Goal: Information Seeking & Learning: Learn about a topic

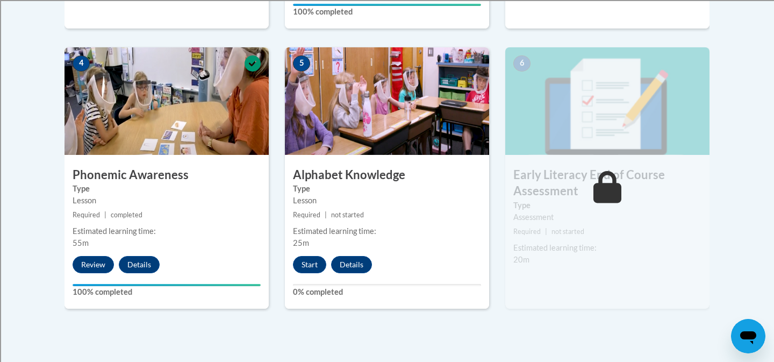
scroll to position [628, 0]
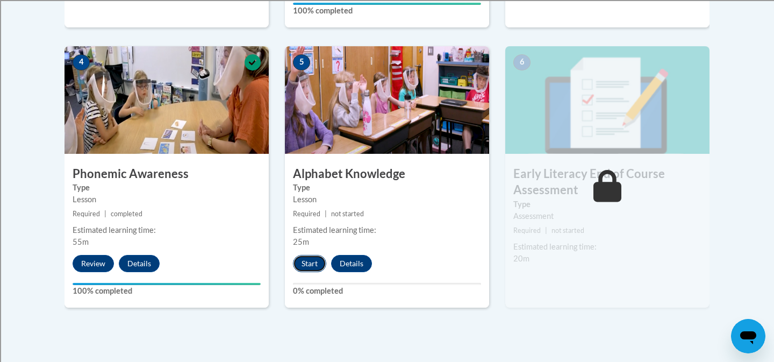
click at [301, 267] on button "Start" at bounding box center [309, 263] width 33 height 17
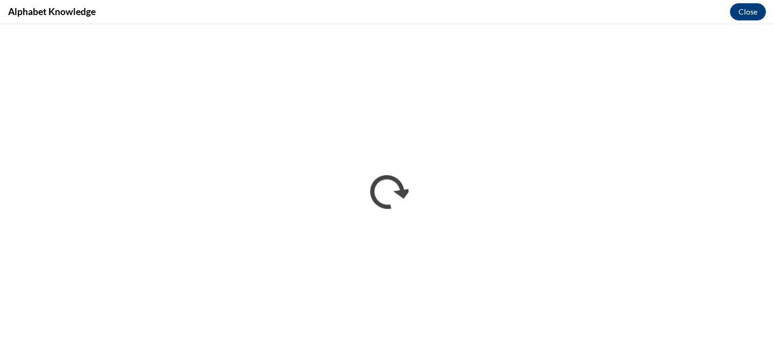
scroll to position [0, 0]
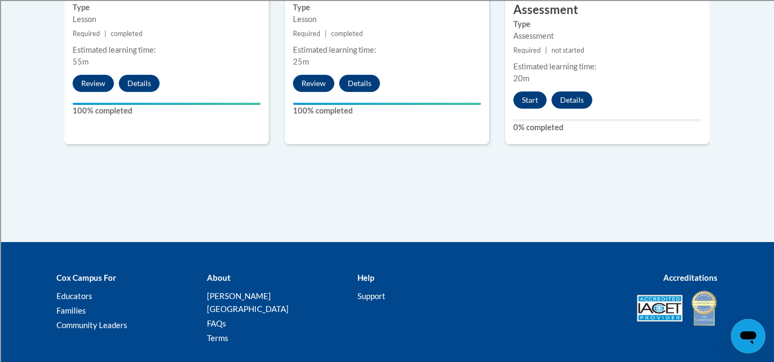
scroll to position [740, 0]
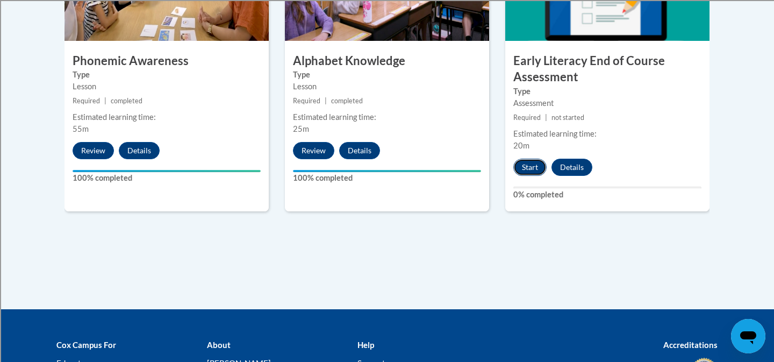
click at [528, 163] on button "Start" at bounding box center [529, 167] width 33 height 17
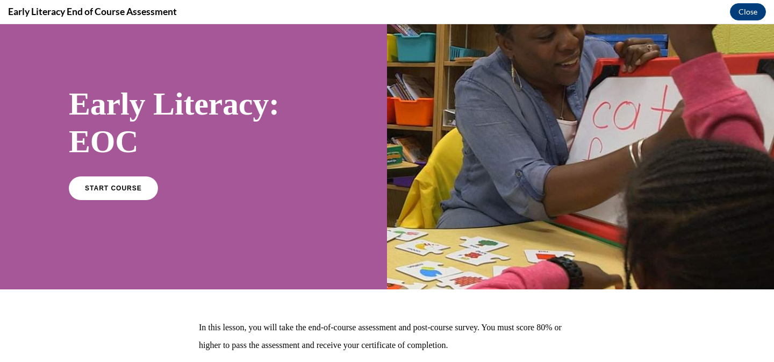
scroll to position [33, 0]
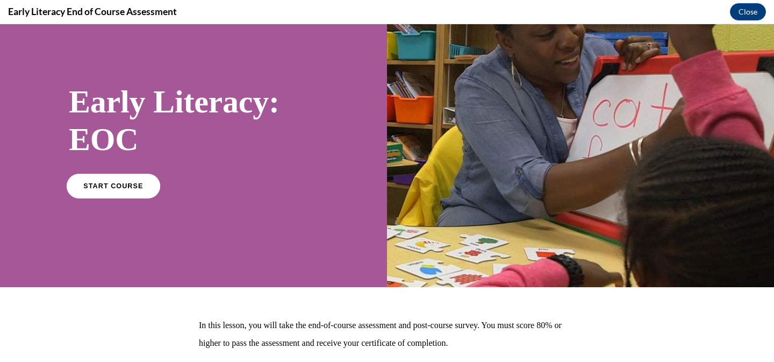
click at [133, 189] on link "START COURSE" at bounding box center [113, 185] width 93 height 25
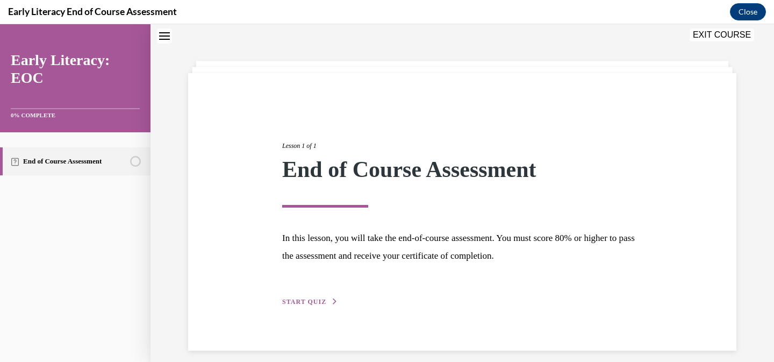
scroll to position [43, 0]
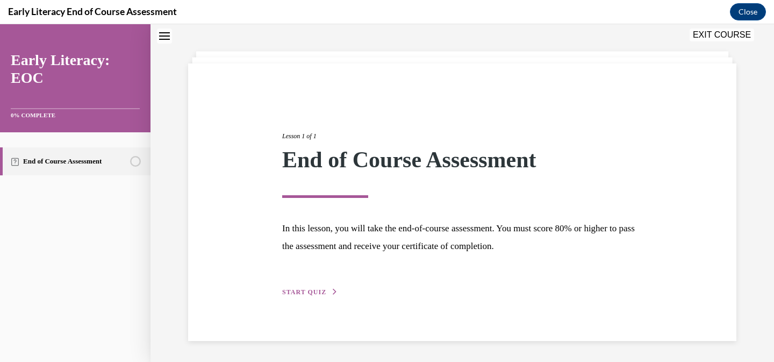
click at [317, 285] on div "Lesson 1 of 1 End of Course Assessment In this lesson, you will take the end-of…" at bounding box center [462, 201] width 376 height 191
click at [310, 292] on span "START QUIZ" at bounding box center [304, 292] width 44 height 8
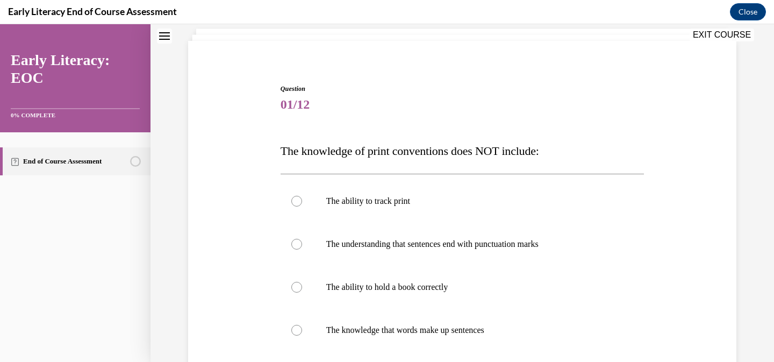
scroll to position [96, 0]
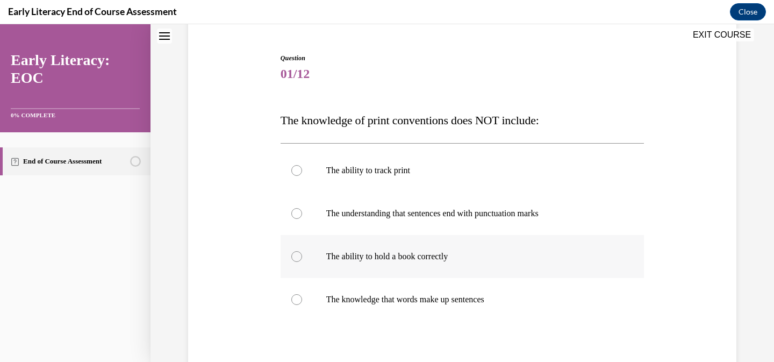
click at [505, 255] on p "The ability to hold a book correctly" at bounding box center [471, 256] width 291 height 11
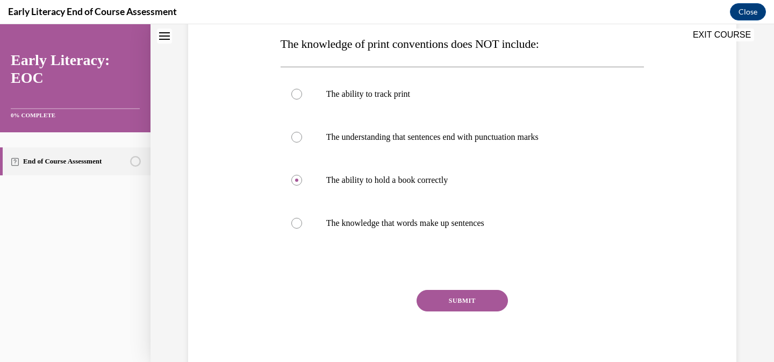
click at [495, 300] on button "SUBMIT" at bounding box center [461, 300] width 91 height 21
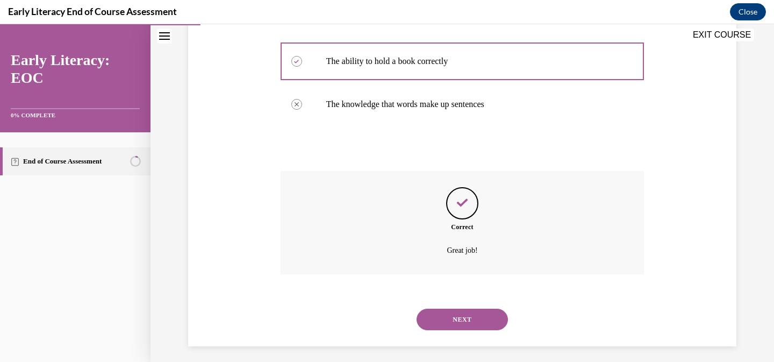
scroll to position [297, 0]
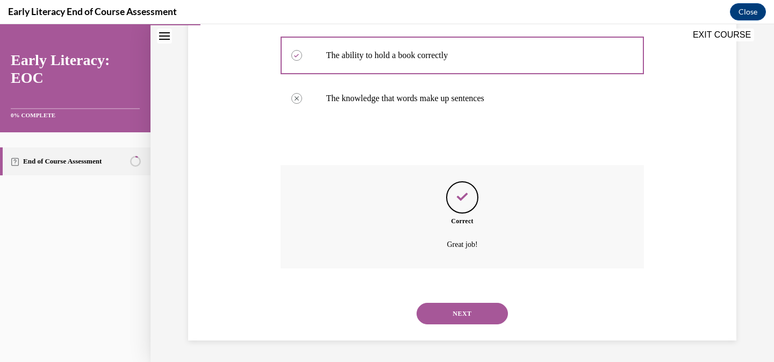
click at [474, 318] on button "NEXT" at bounding box center [461, 313] width 91 height 21
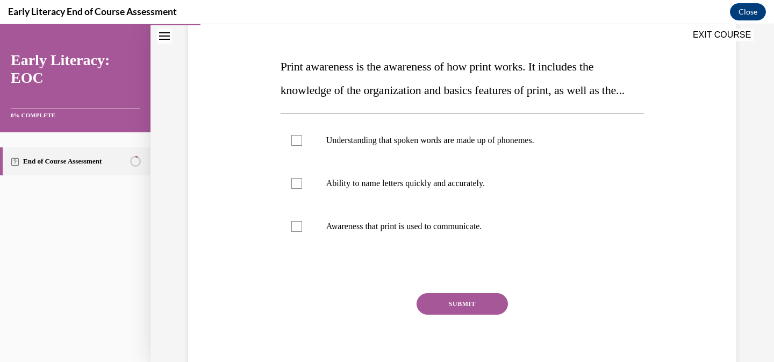
scroll to position [151, 0]
click at [532, 188] on p "Ability to name letters quickly and accurately." at bounding box center [471, 182] width 291 height 11
click at [449, 231] on p "Awareness that print is used to communicate." at bounding box center [471, 225] width 291 height 11
click at [457, 313] on button "SUBMIT" at bounding box center [461, 302] width 91 height 21
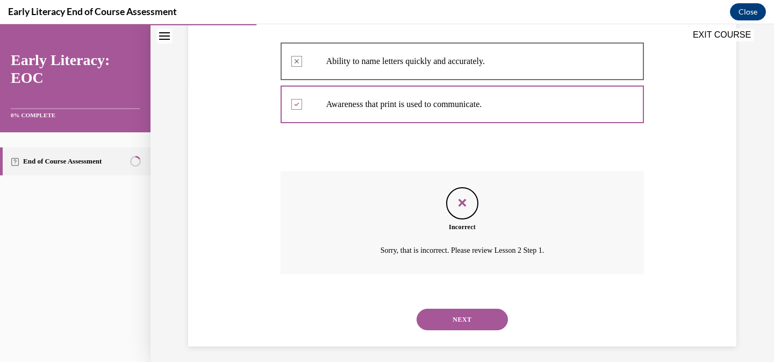
scroll to position [270, 0]
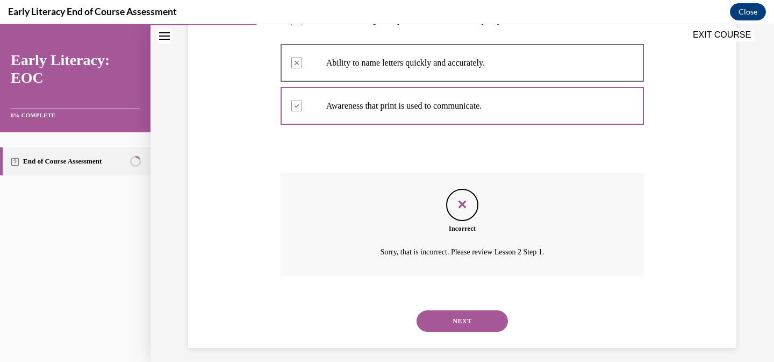
click at [457, 332] on button "NEXT" at bounding box center [461, 320] width 91 height 21
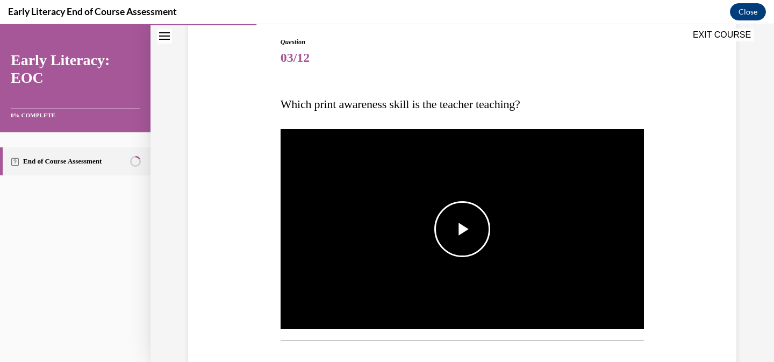
scroll to position [126, 0]
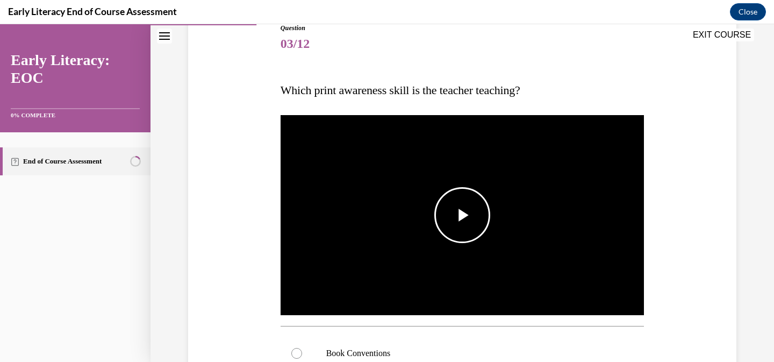
click at [462, 215] on span "Video player" at bounding box center [462, 215] width 0 height 0
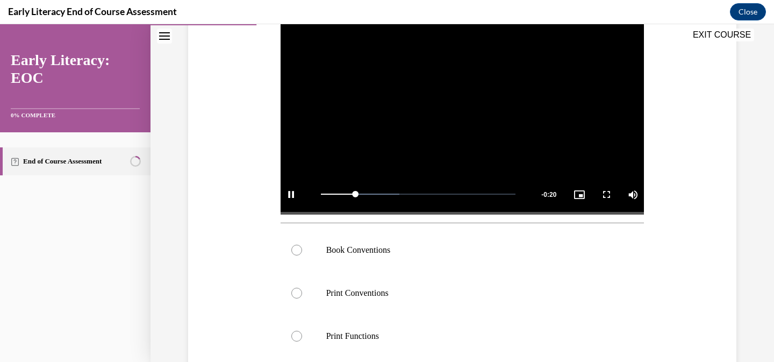
scroll to position [231, 0]
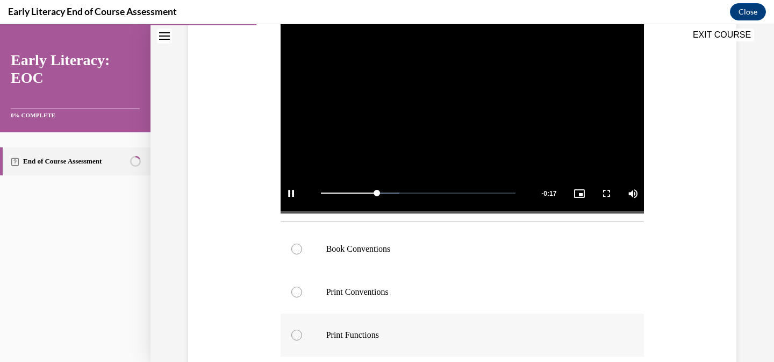
click at [386, 327] on div at bounding box center [462, 334] width 364 height 43
click at [394, 248] on p "Book Conventions" at bounding box center [471, 248] width 291 height 11
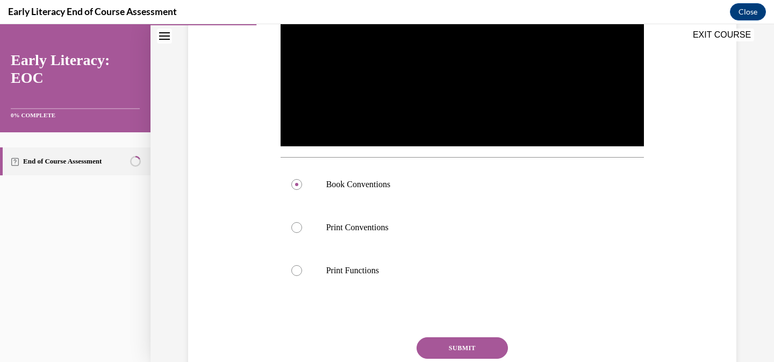
click at [475, 348] on button "SUBMIT" at bounding box center [461, 347] width 91 height 21
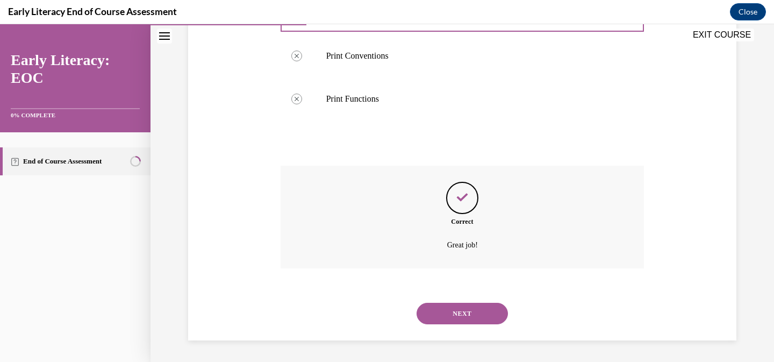
scroll to position [466, 0]
click at [476, 316] on button "NEXT" at bounding box center [461, 313] width 91 height 21
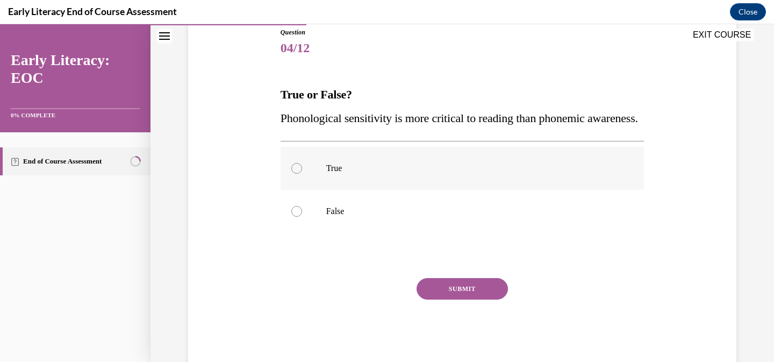
scroll to position [123, 0]
click at [385, 173] on p "True" at bounding box center [471, 167] width 291 height 11
click at [462, 299] on button "SUBMIT" at bounding box center [461, 287] width 91 height 21
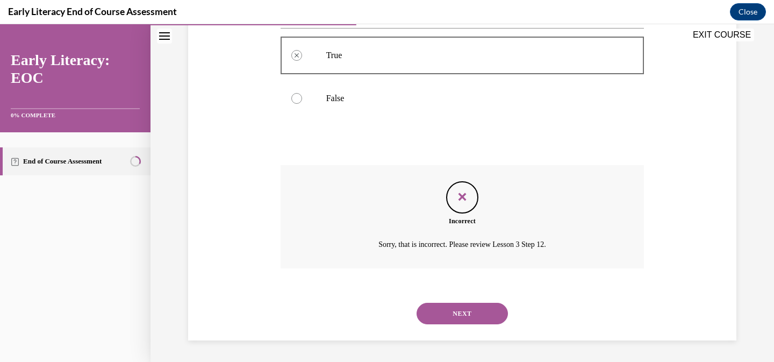
scroll to position [258, 0]
click at [468, 306] on button "NEXT" at bounding box center [461, 313] width 91 height 21
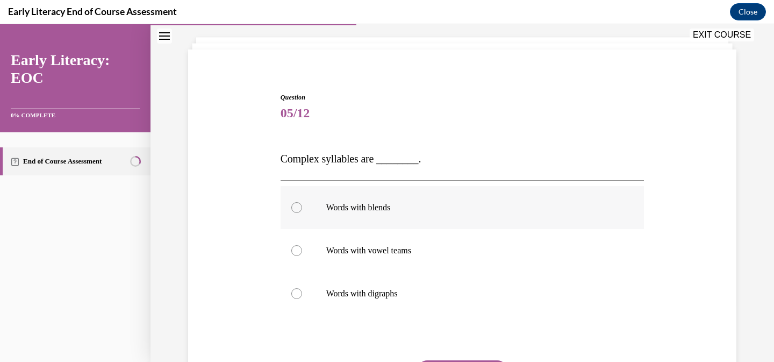
scroll to position [73, 0]
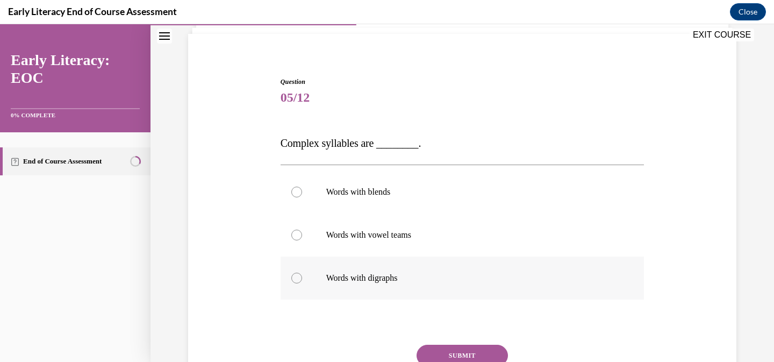
click at [499, 279] on p "Words with digraphs" at bounding box center [471, 277] width 291 height 11
click at [486, 355] on button "SUBMIT" at bounding box center [461, 354] width 91 height 21
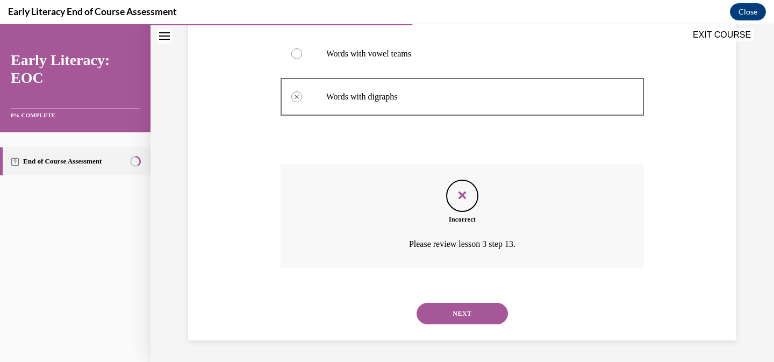
scroll to position [0, 0]
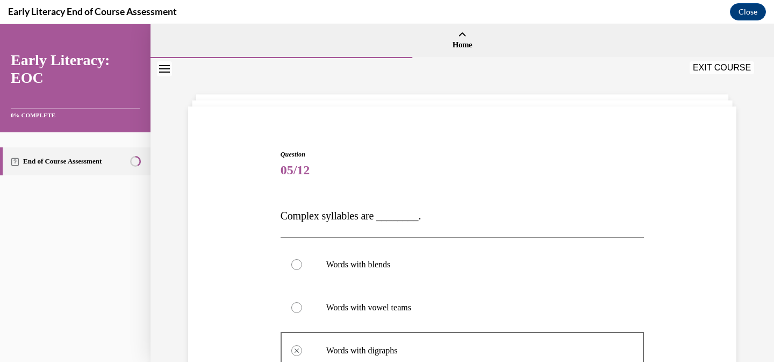
click at [714, 69] on button "EXIT COURSE" at bounding box center [721, 67] width 64 height 13
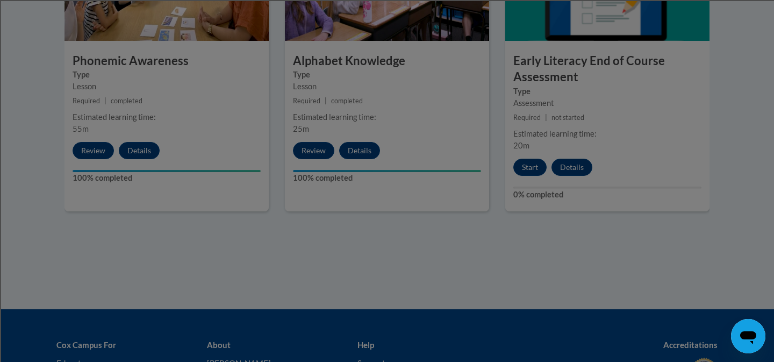
scroll to position [687, 0]
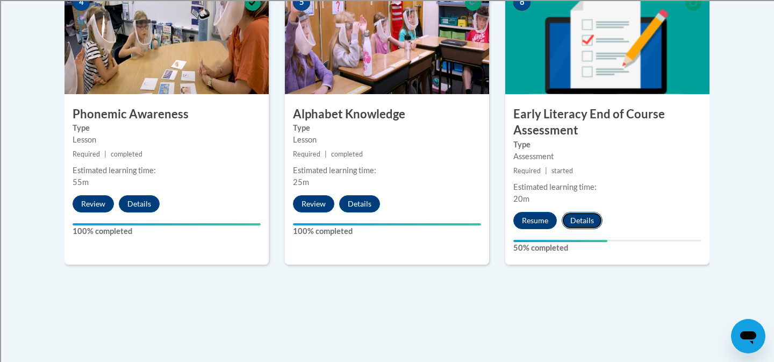
click at [581, 220] on button "Details" at bounding box center [582, 220] width 41 height 17
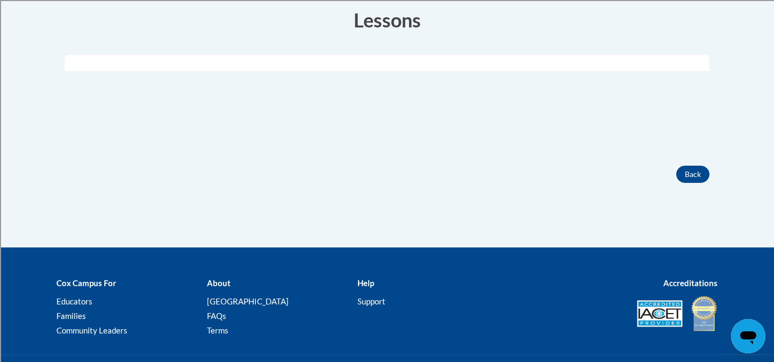
scroll to position [226, 0]
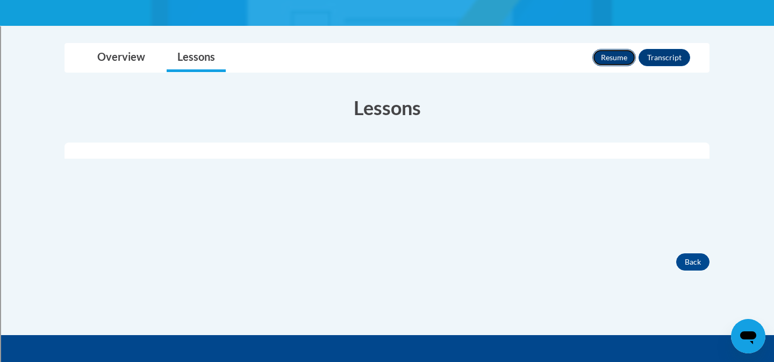
click at [620, 60] on button "Resume" at bounding box center [614, 57] width 44 height 17
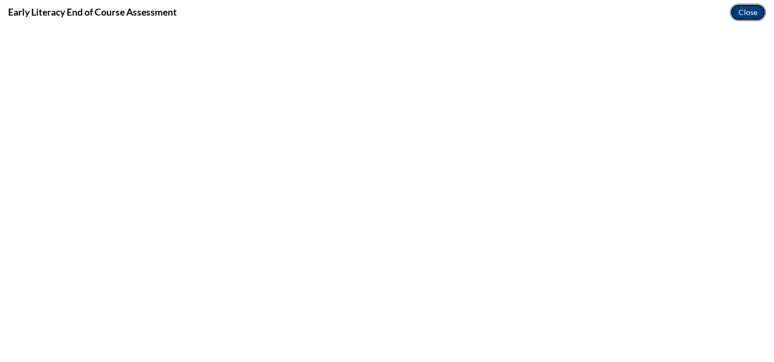
click at [734, 15] on button "Close" at bounding box center [748, 12] width 36 height 17
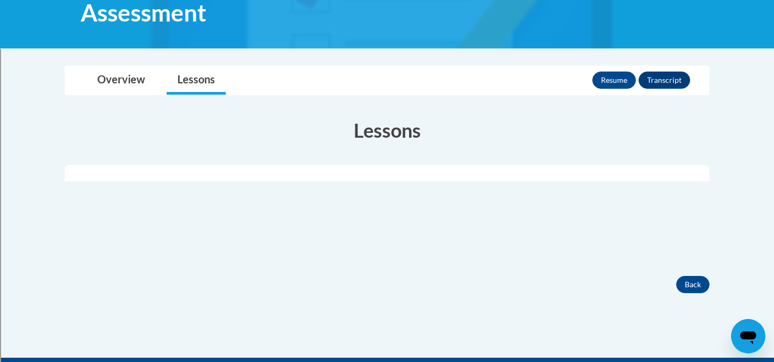
scroll to position [169, 0]
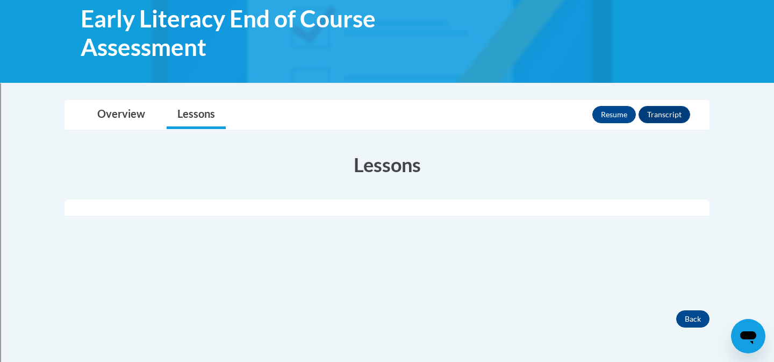
click at [611, 104] on div "Resume Transcript" at bounding box center [642, 114] width 100 height 28
click at [611, 113] on button "Resume" at bounding box center [614, 114] width 44 height 17
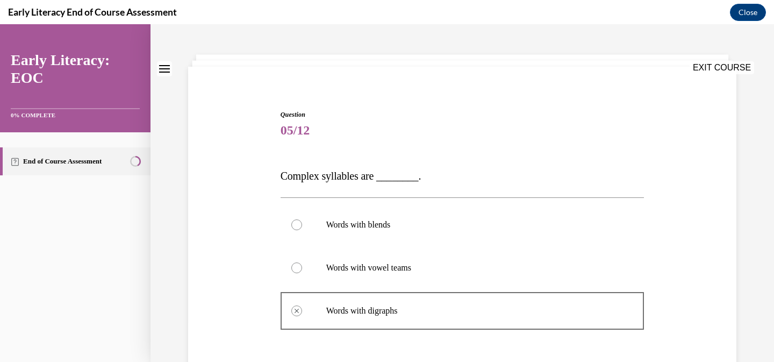
scroll to position [0, 0]
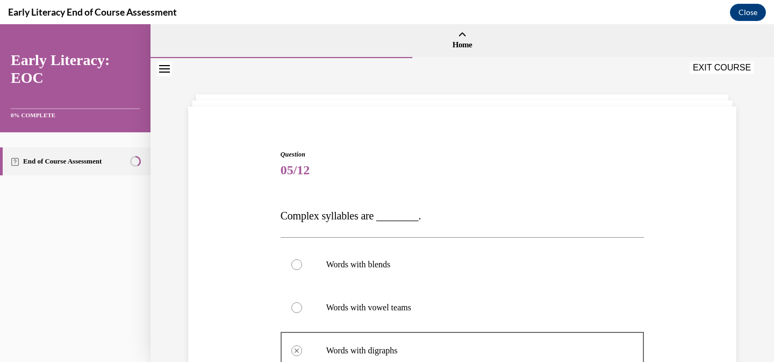
click at [708, 69] on button "EXIT COURSE" at bounding box center [721, 67] width 64 height 13
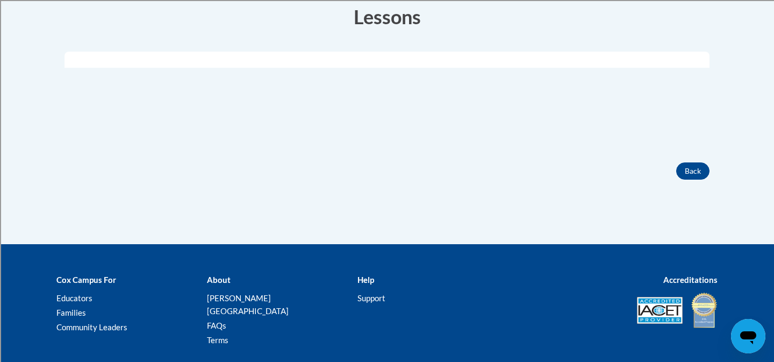
scroll to position [318, 0]
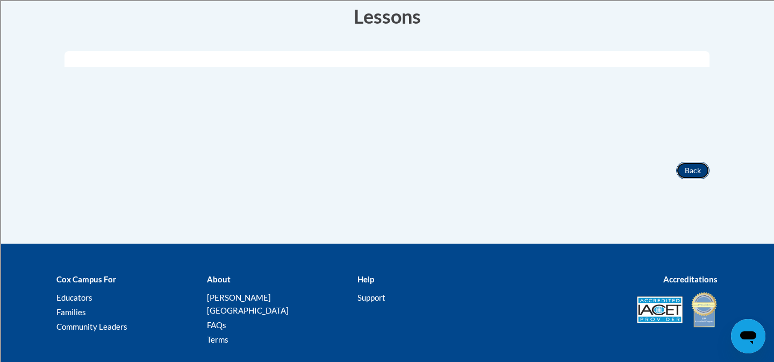
click at [693, 172] on button "Back" at bounding box center [692, 170] width 33 height 17
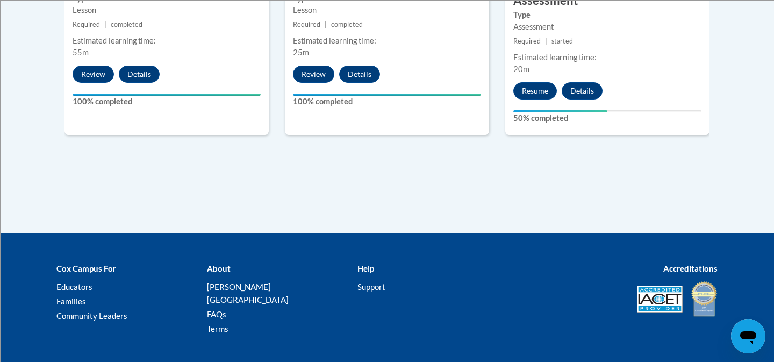
scroll to position [834, 0]
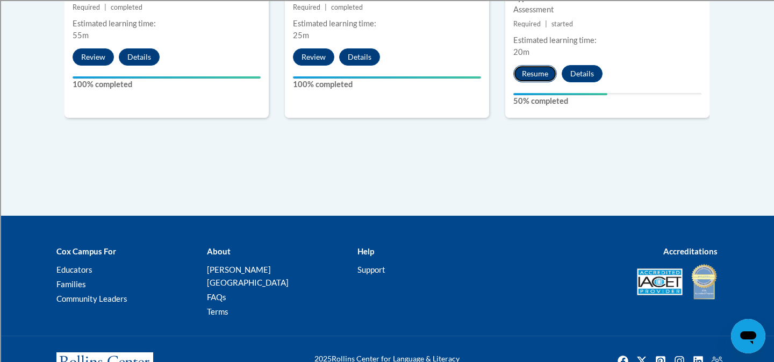
click at [540, 75] on button "Resume" at bounding box center [535, 73] width 44 height 17
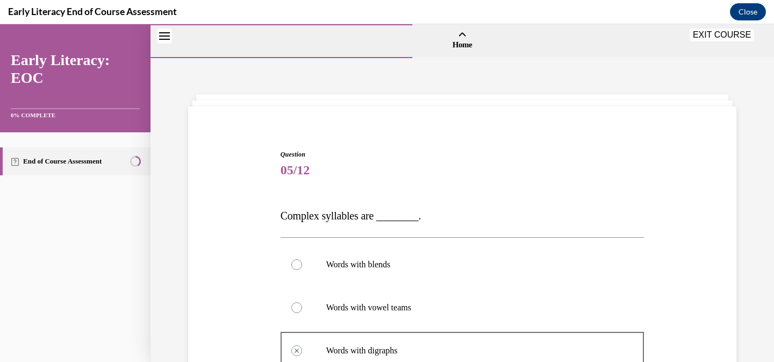
scroll to position [254, 0]
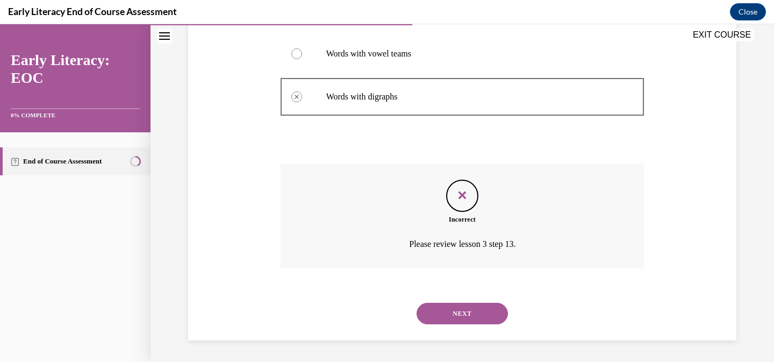
click at [495, 310] on button "NEXT" at bounding box center [461, 313] width 91 height 21
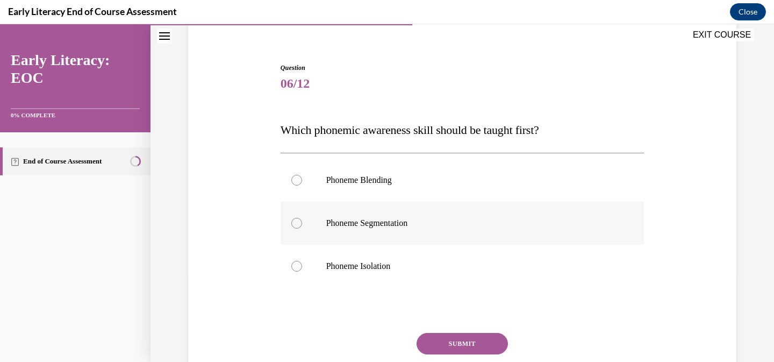
scroll to position [88, 0]
click at [475, 278] on div at bounding box center [462, 264] width 364 height 43
click at [486, 340] on button "SUBMIT" at bounding box center [461, 342] width 91 height 21
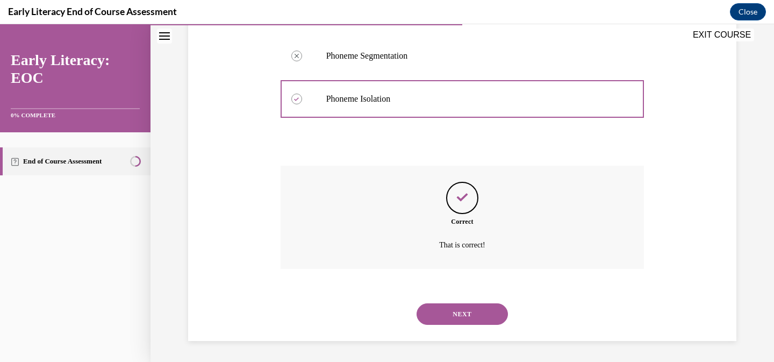
scroll to position [254, 0]
click at [470, 322] on button "NEXT" at bounding box center [461, 313] width 91 height 21
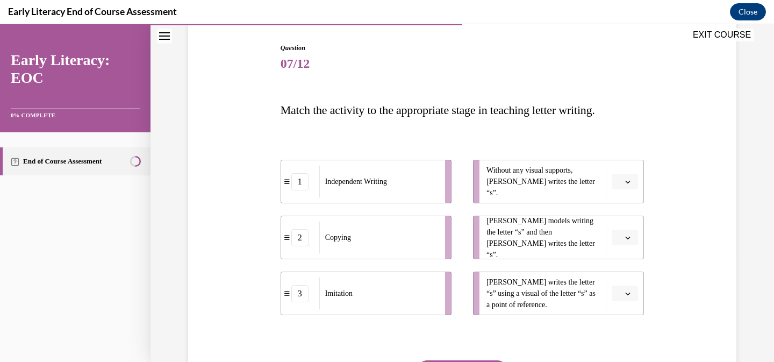
scroll to position [106, 0]
click at [620, 241] on span "Please select an option" at bounding box center [620, 238] width 4 height 11
click at [620, 184] on span "Please select an option" at bounding box center [620, 182] width 4 height 11
click at [622, 228] on span "1" at bounding box center [620, 227] width 4 height 9
click at [630, 239] on icon "button" at bounding box center [627, 237] width 5 height 5
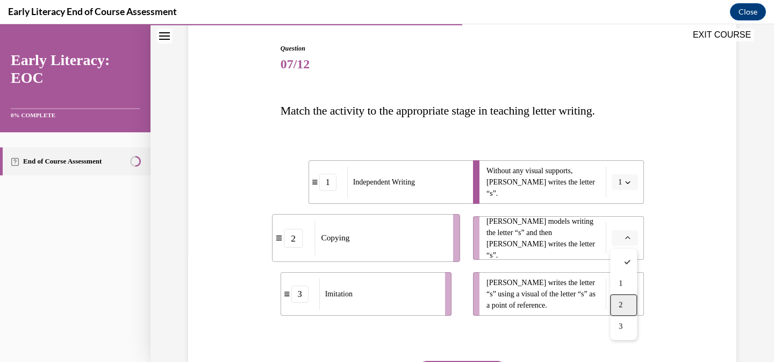
click at [625, 298] on div "2" at bounding box center [623, 304] width 27 height 21
click at [627, 291] on icon "button" at bounding box center [627, 293] width 5 height 5
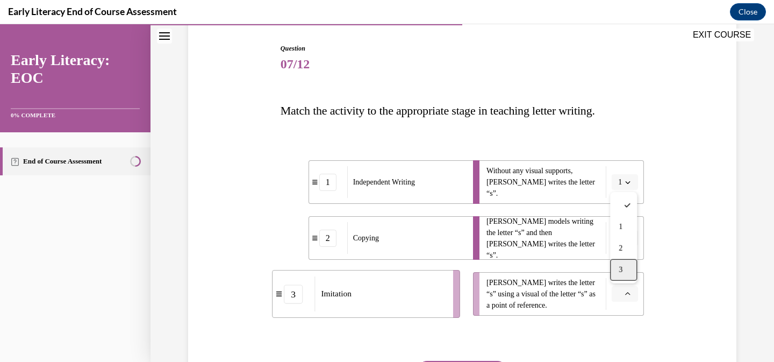
click at [624, 261] on div "3" at bounding box center [623, 269] width 27 height 21
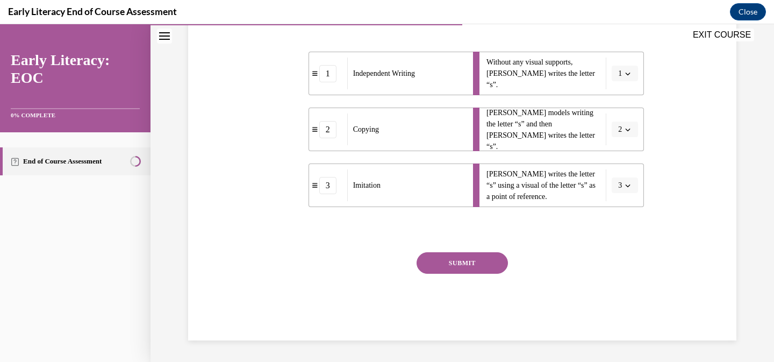
click at [441, 265] on button "SUBMIT" at bounding box center [461, 262] width 91 height 21
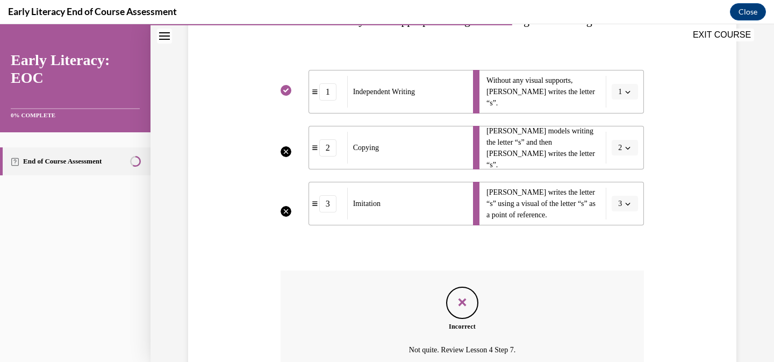
scroll to position [301, 0]
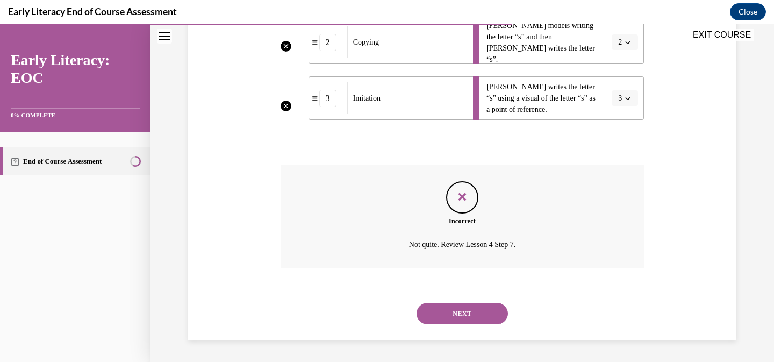
click at [486, 306] on button "NEXT" at bounding box center [461, 313] width 91 height 21
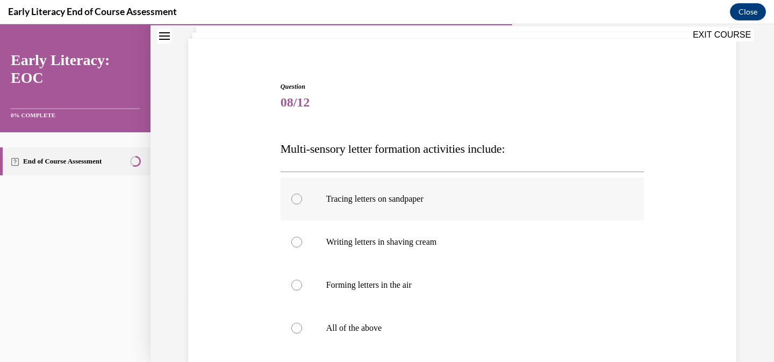
scroll to position [81, 0]
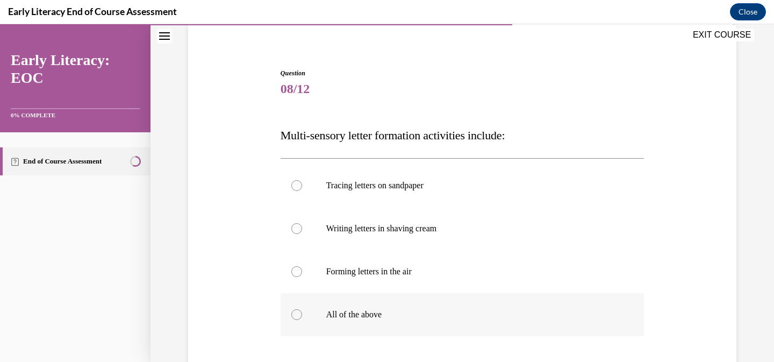
click at [369, 319] on p "All of the above" at bounding box center [471, 314] width 291 height 11
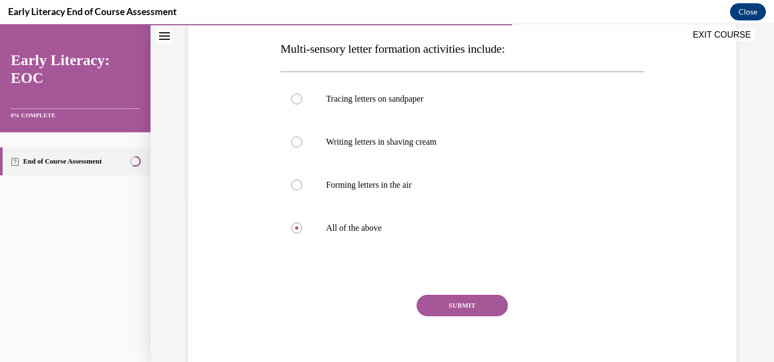
click at [470, 306] on button "SUBMIT" at bounding box center [461, 304] width 91 height 21
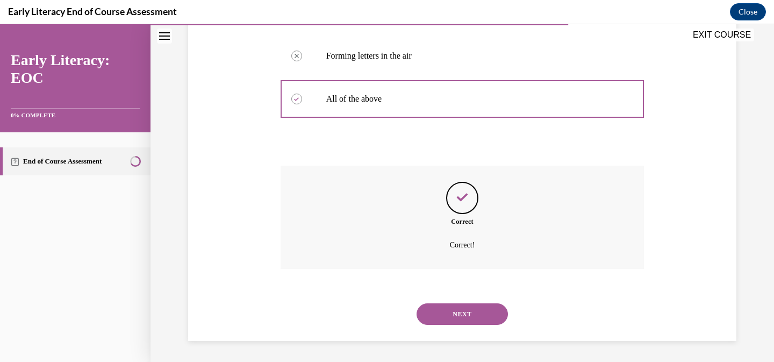
scroll to position [297, 0]
click at [477, 316] on button "NEXT" at bounding box center [461, 313] width 91 height 21
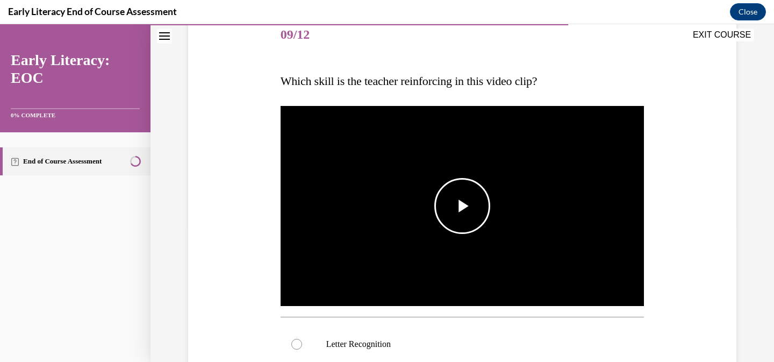
scroll to position [133, 0]
